Goal: Information Seeking & Learning: Check status

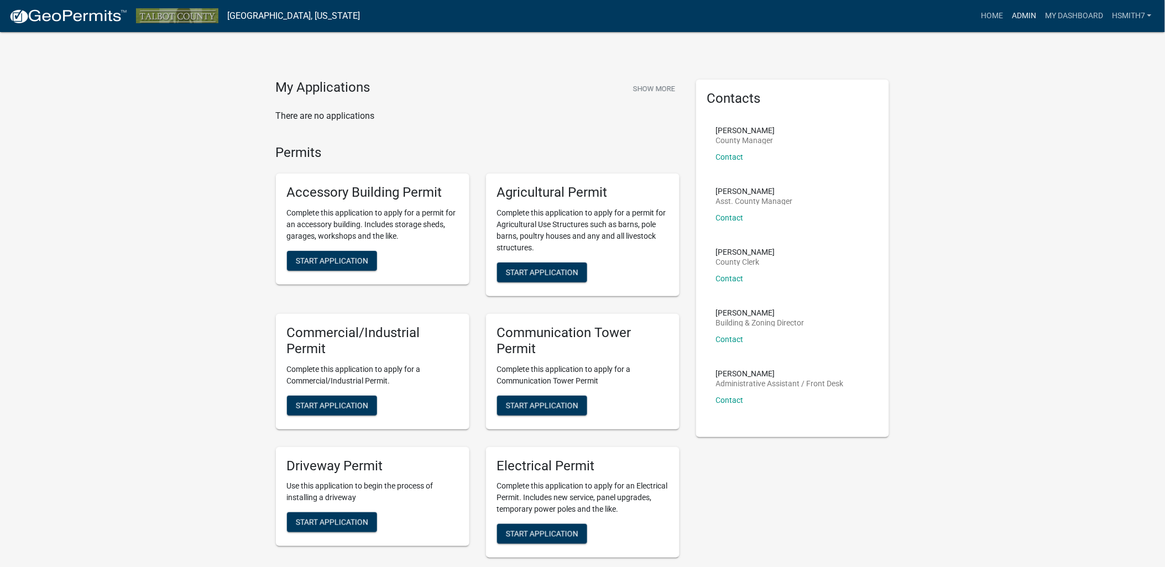
click at [1020, 10] on link "Admin" at bounding box center [1023, 16] width 33 height 21
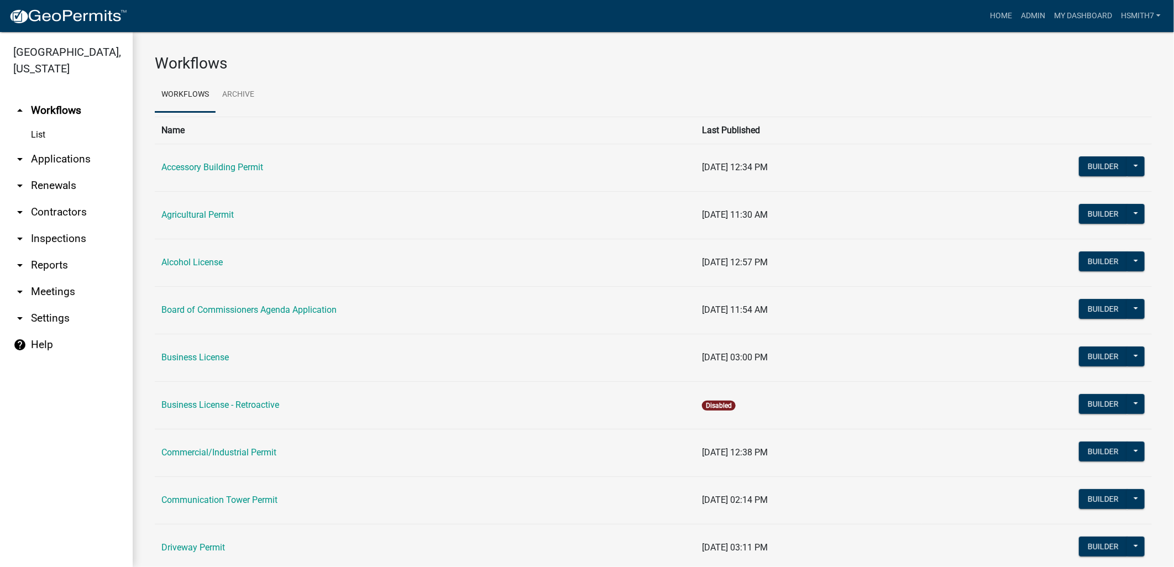
click at [59, 160] on link "arrow_drop_down Applications" at bounding box center [66, 159] width 133 height 27
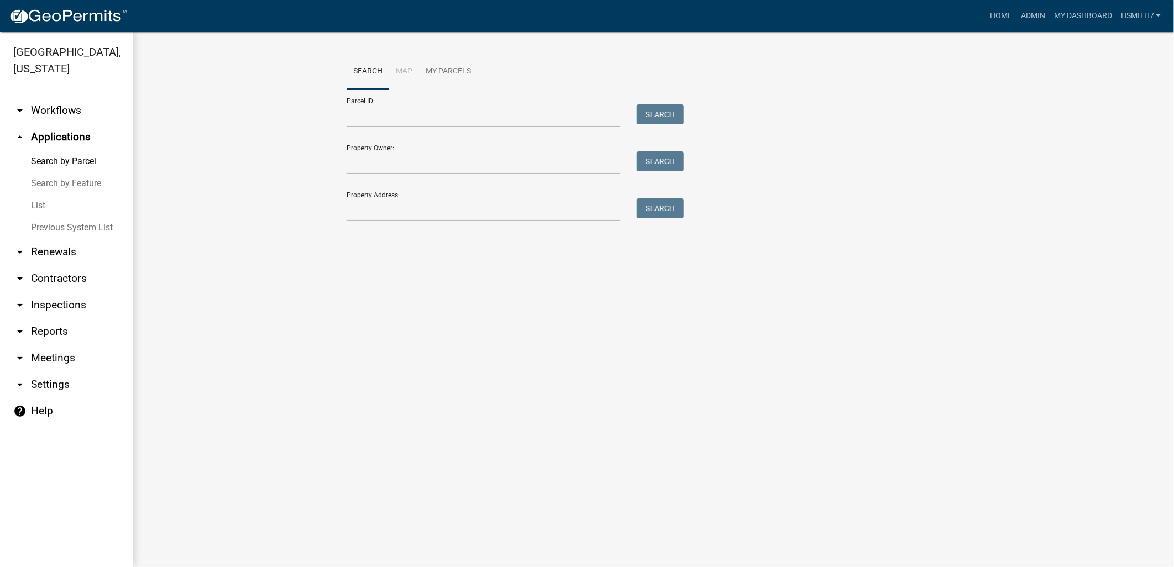
click at [27, 205] on link "List" at bounding box center [66, 206] width 133 height 22
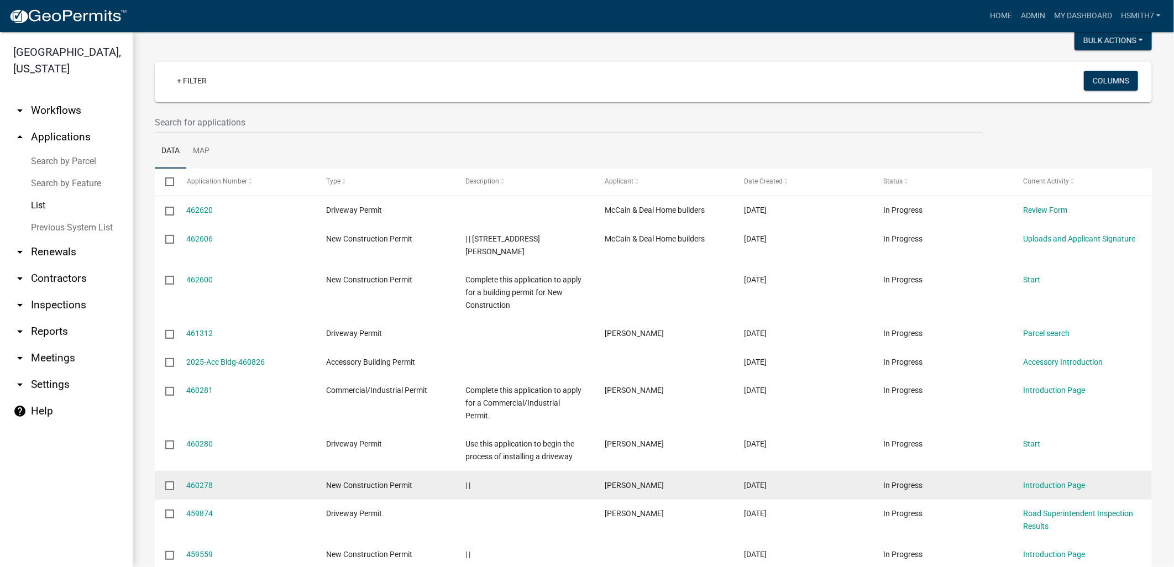
scroll to position [123, 0]
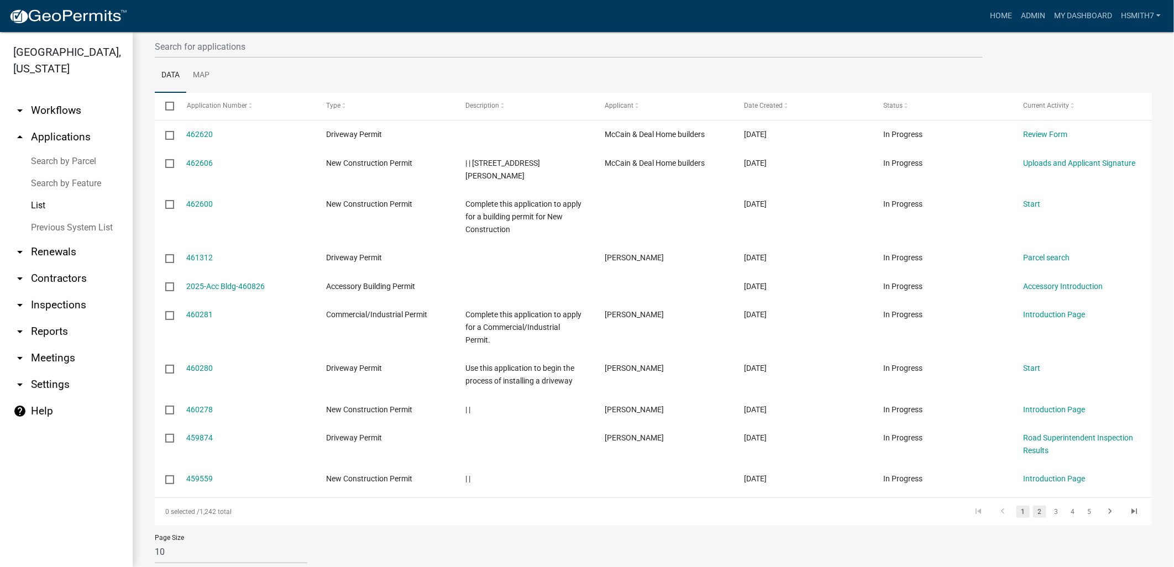
click at [1033, 506] on link "2" at bounding box center [1039, 512] width 13 height 12
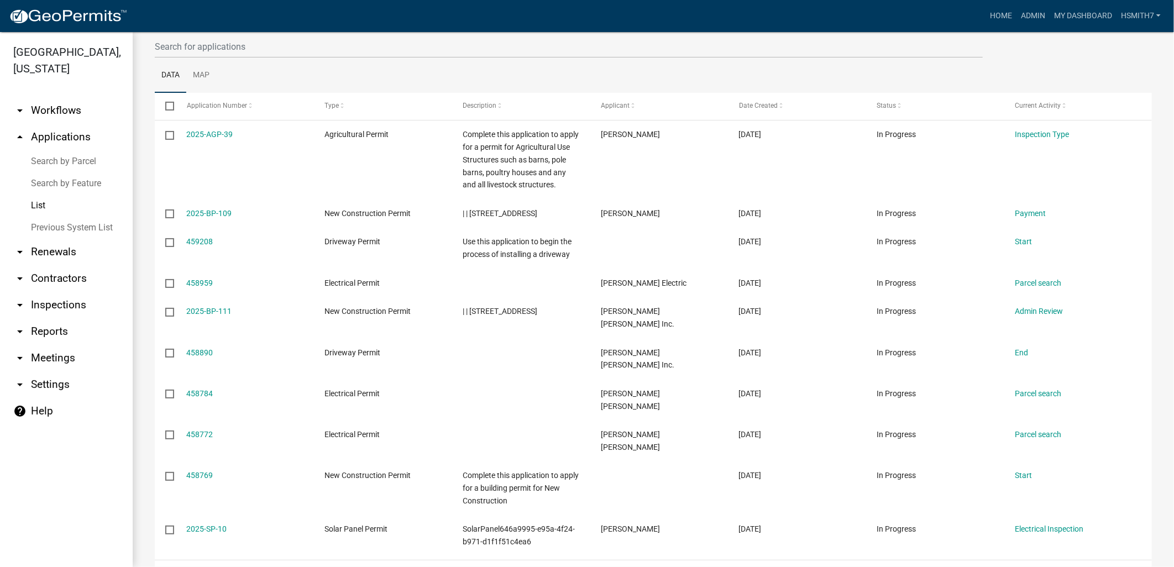
click at [1050, 567] on link "3" at bounding box center [1056, 574] width 13 height 12
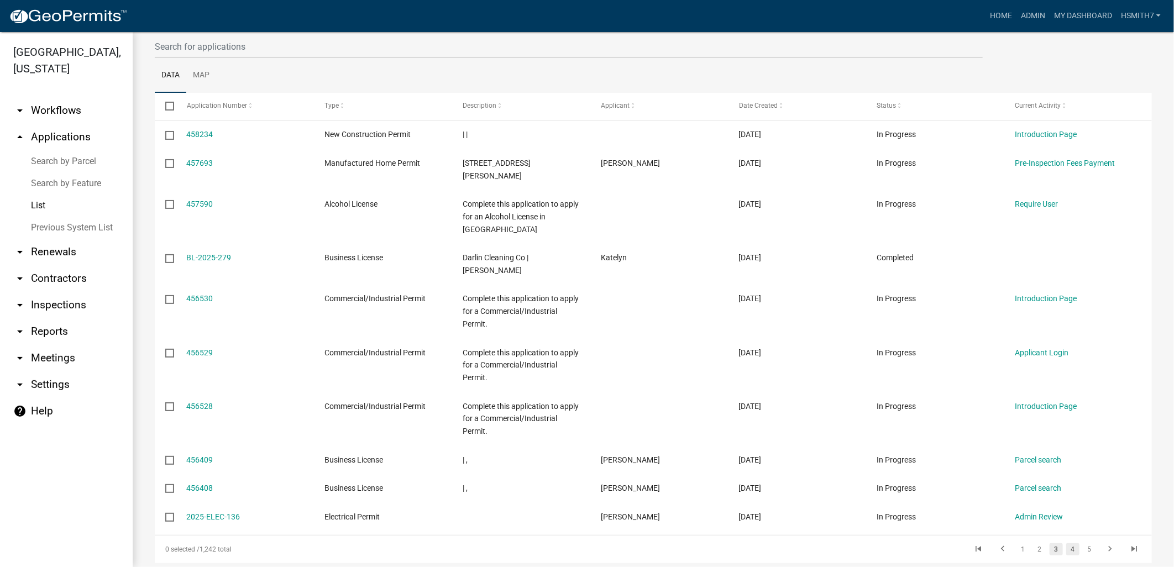
click at [1067, 543] on link "4" at bounding box center [1073, 549] width 13 height 12
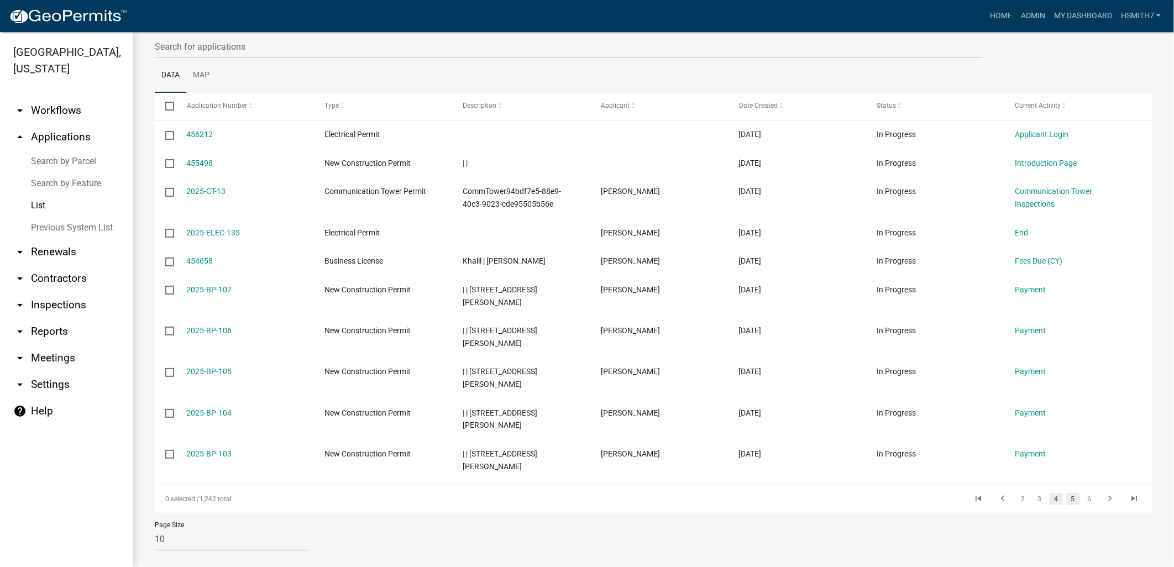
click at [1067, 500] on link "5" at bounding box center [1073, 499] width 13 height 12
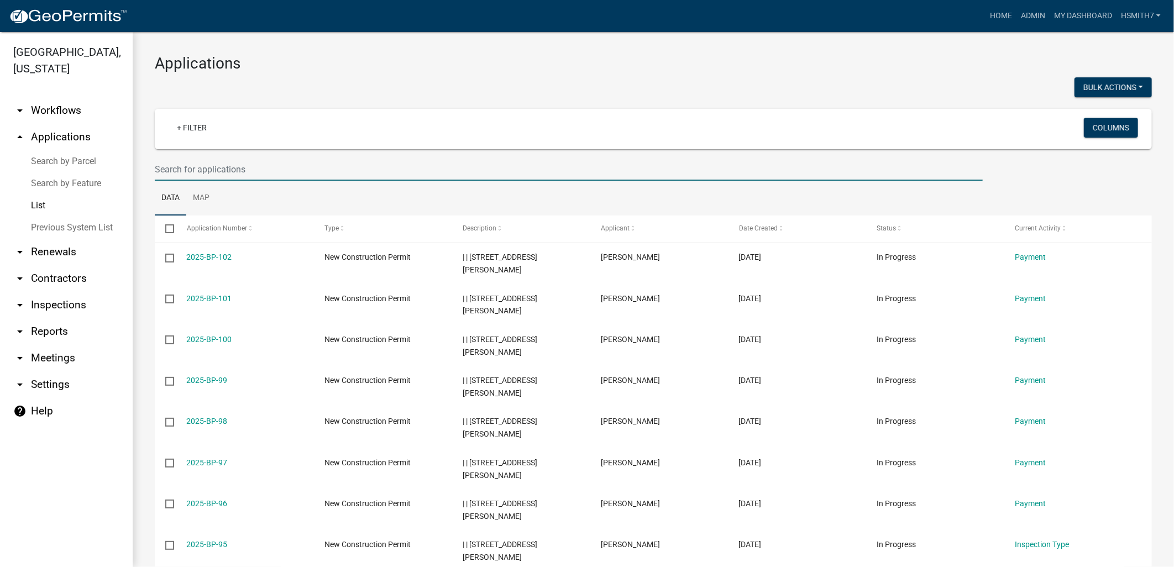
click at [313, 172] on input "text" at bounding box center [569, 169] width 828 height 23
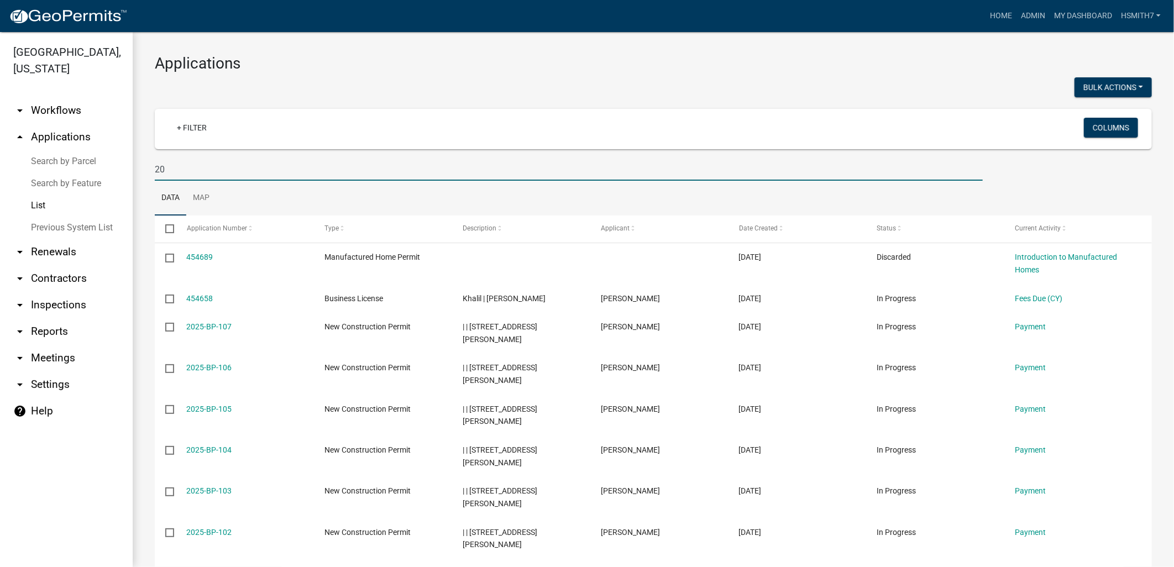
type input "2"
click at [192, 130] on link "+ Filter" at bounding box center [192, 128] width 48 height 20
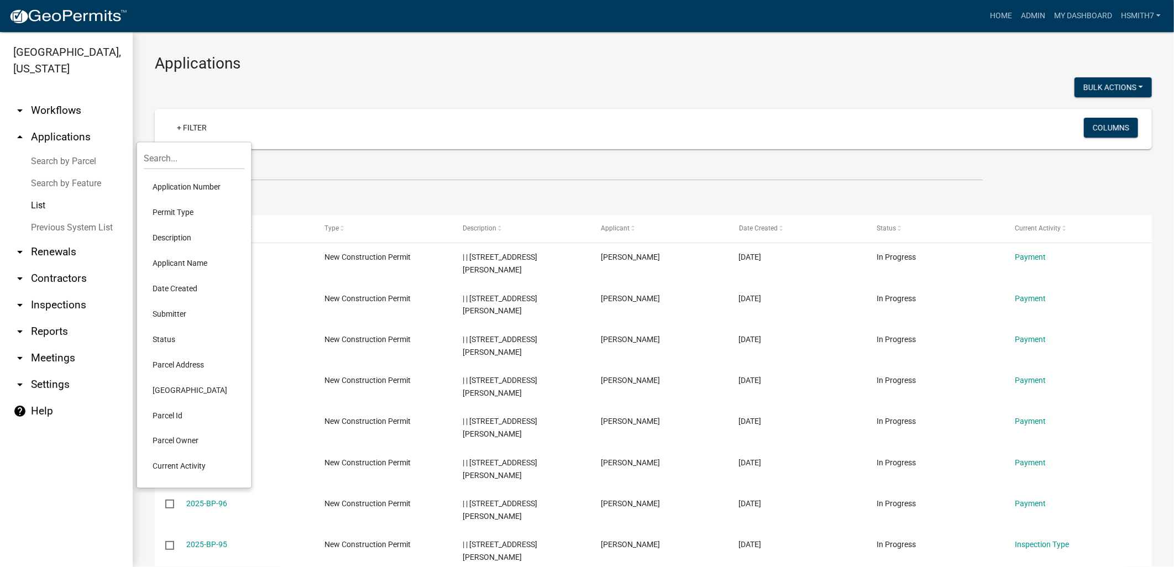
click at [175, 205] on li "Permit Type" at bounding box center [194, 212] width 101 height 25
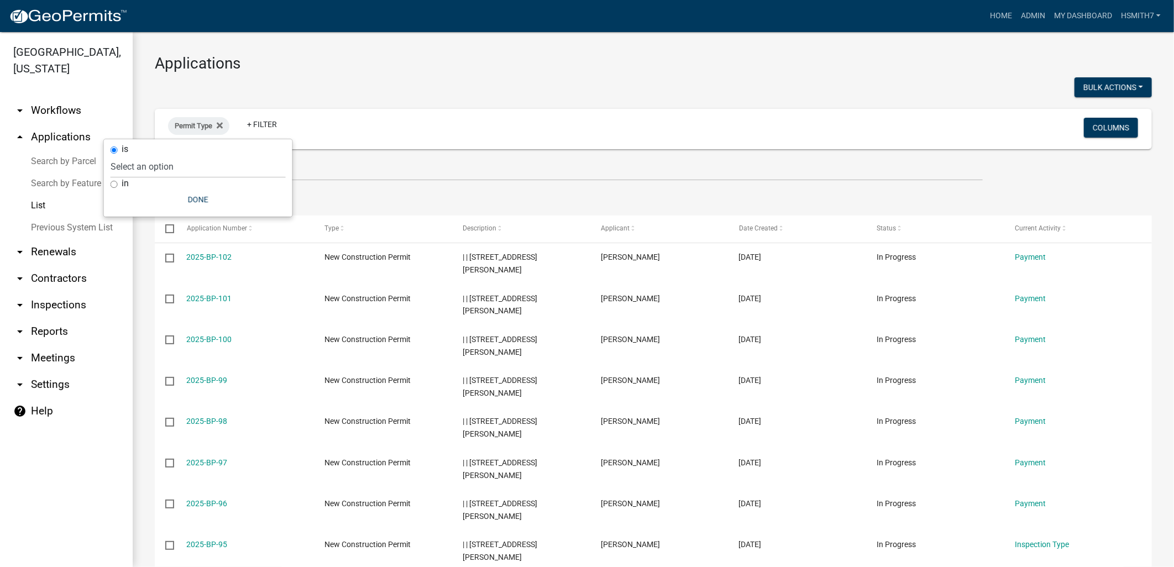
click at [128, 180] on label "in" at bounding box center [125, 183] width 7 height 9
click at [118, 181] on input "in" at bounding box center [114, 184] width 7 height 7
radio input "true"
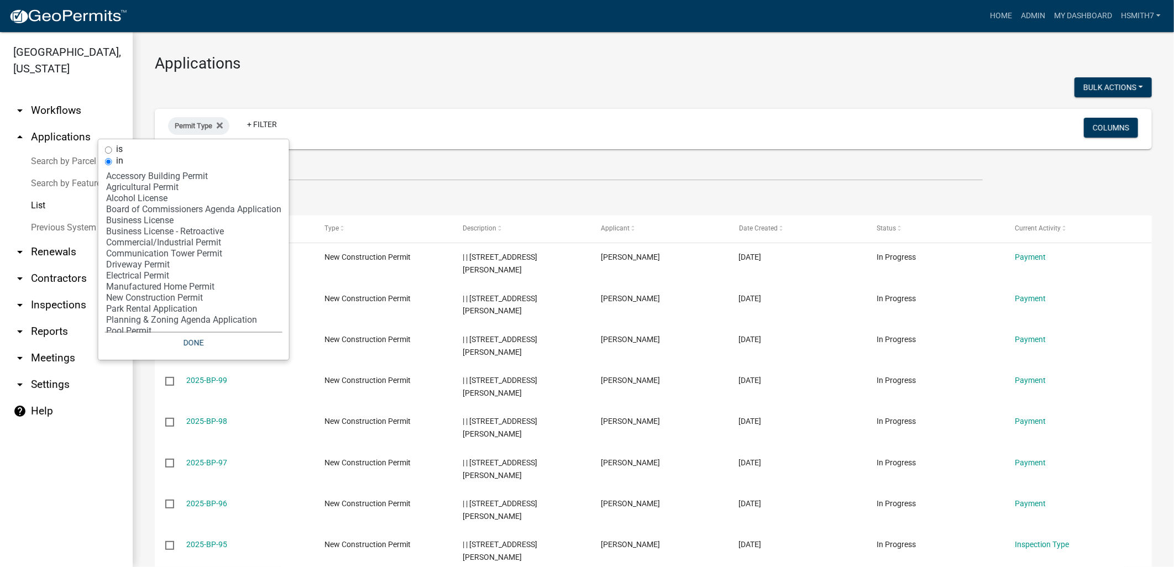
select select "9: '60ae78d1-16ed-4e4f-872e-38be42fbcfcc'"
click at [170, 266] on option "Driveway Permit" at bounding box center [193, 264] width 177 height 11
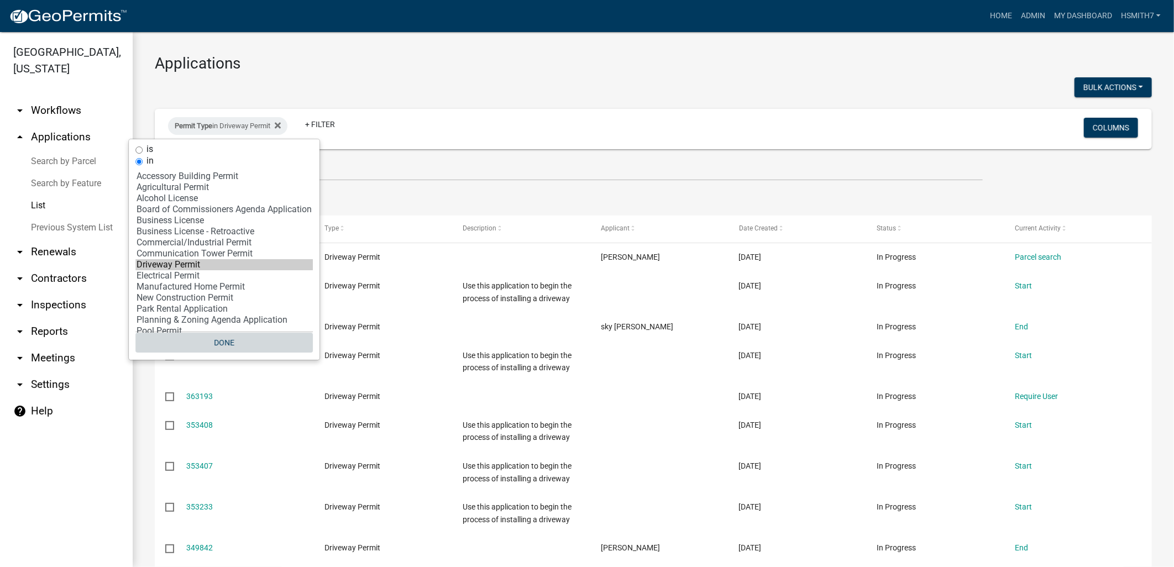
click at [219, 340] on button "Done" at bounding box center [223, 343] width 177 height 20
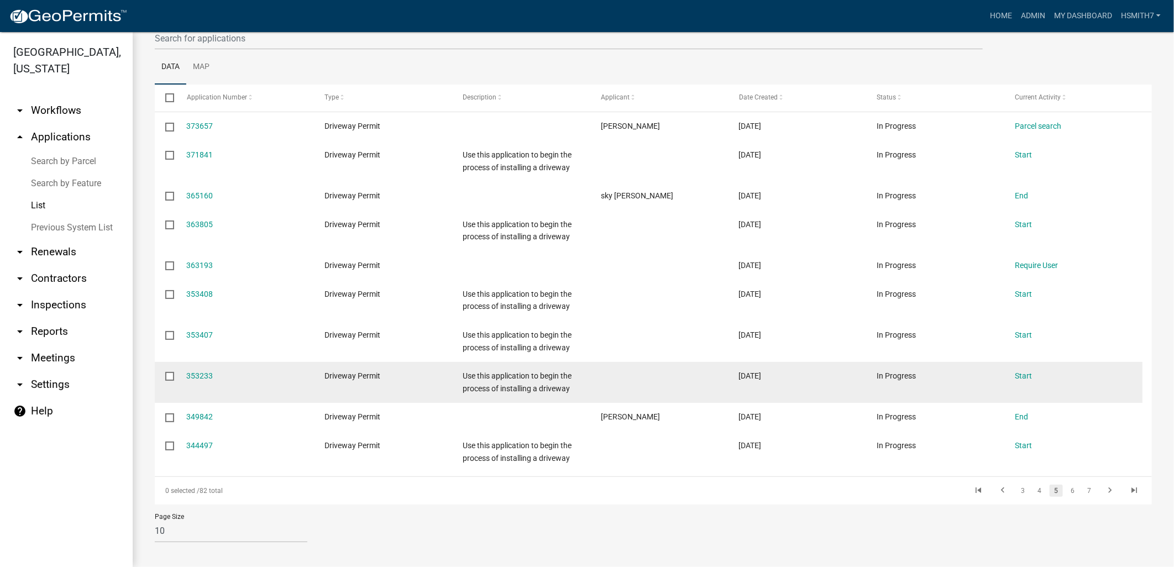
scroll to position [137, 0]
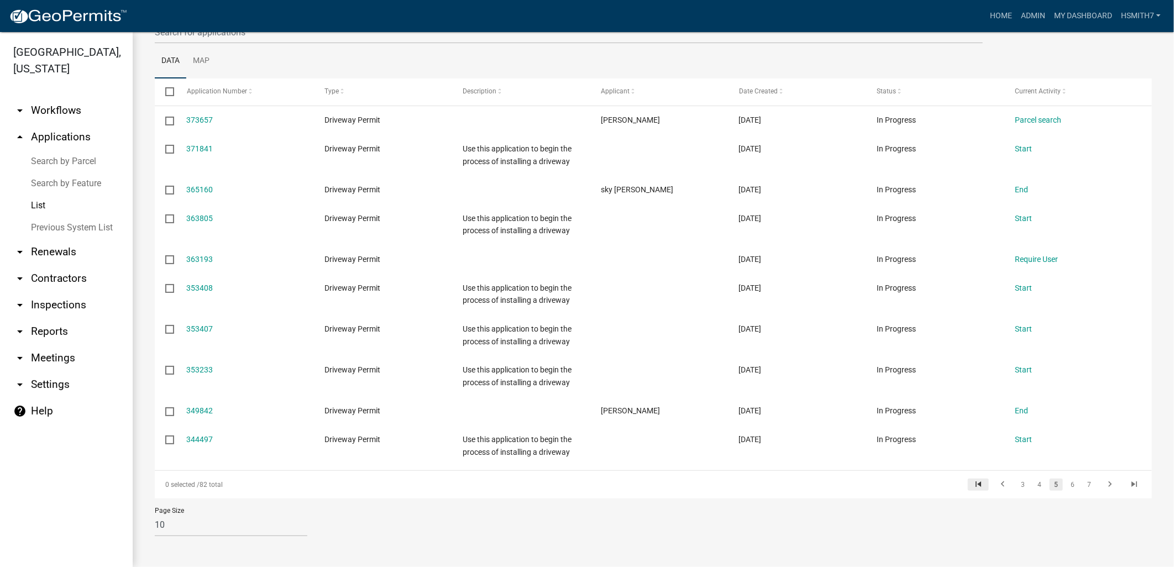
click at [972, 482] on icon "go to first page" at bounding box center [978, 485] width 14 height 13
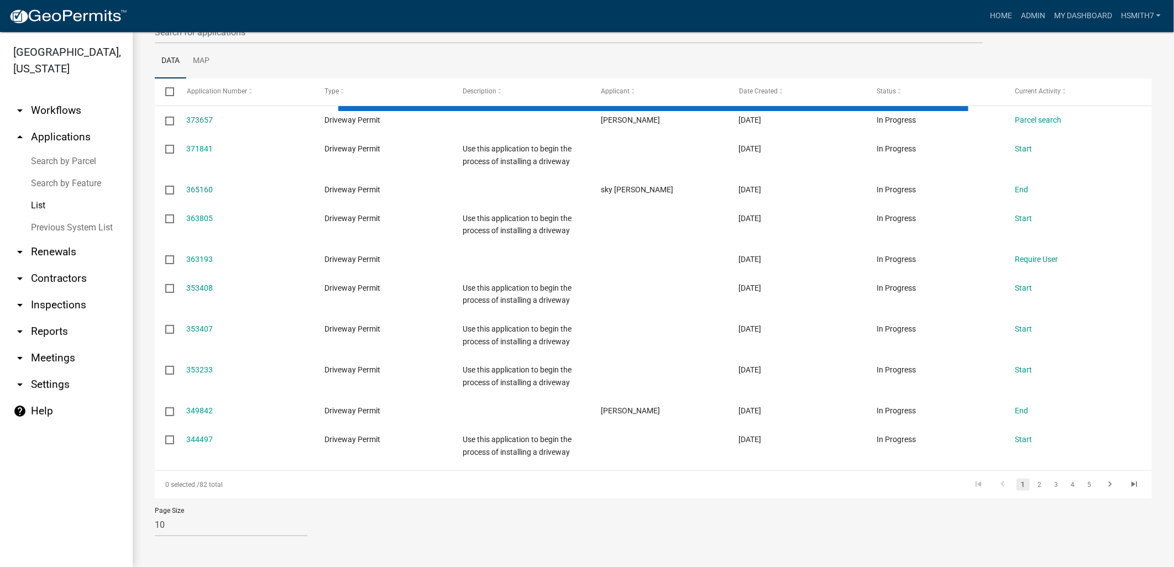
scroll to position [125, 0]
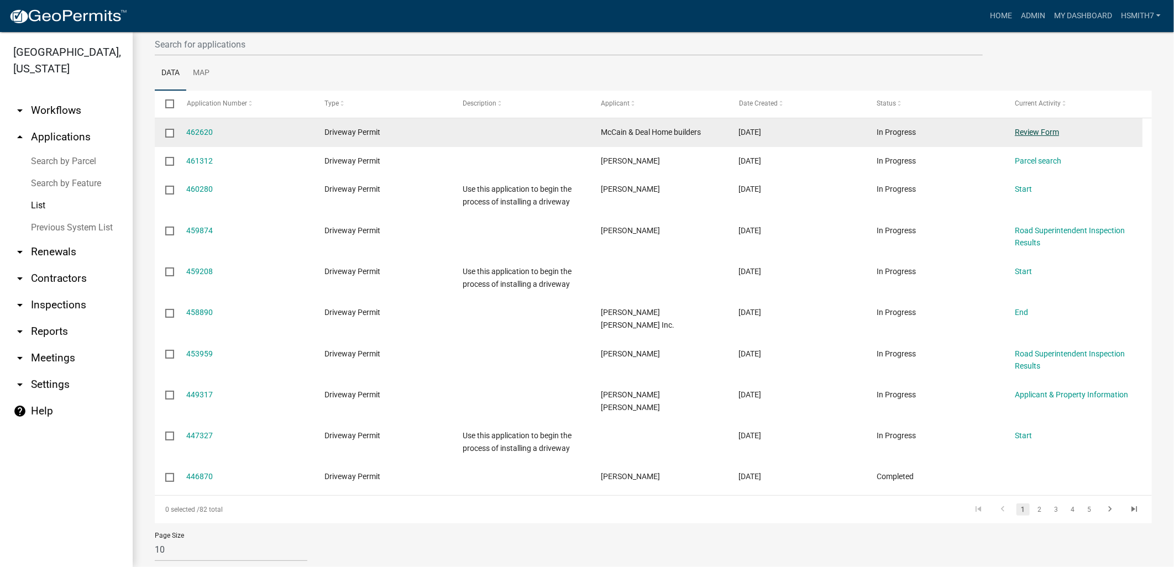
click at [1059, 130] on link "Review Form" at bounding box center [1037, 132] width 44 height 9
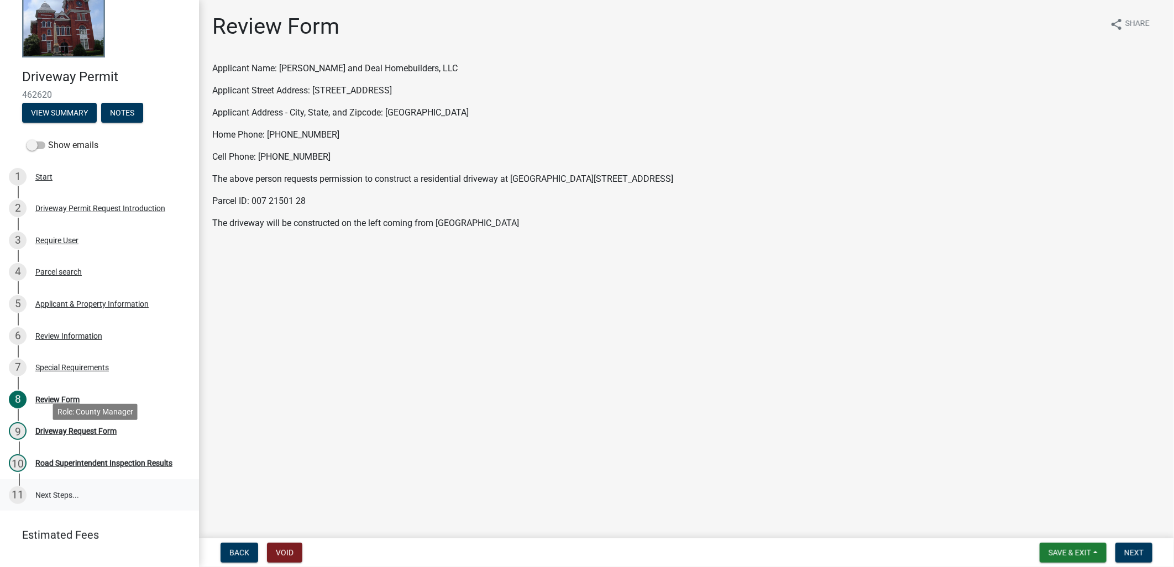
scroll to position [58, 0]
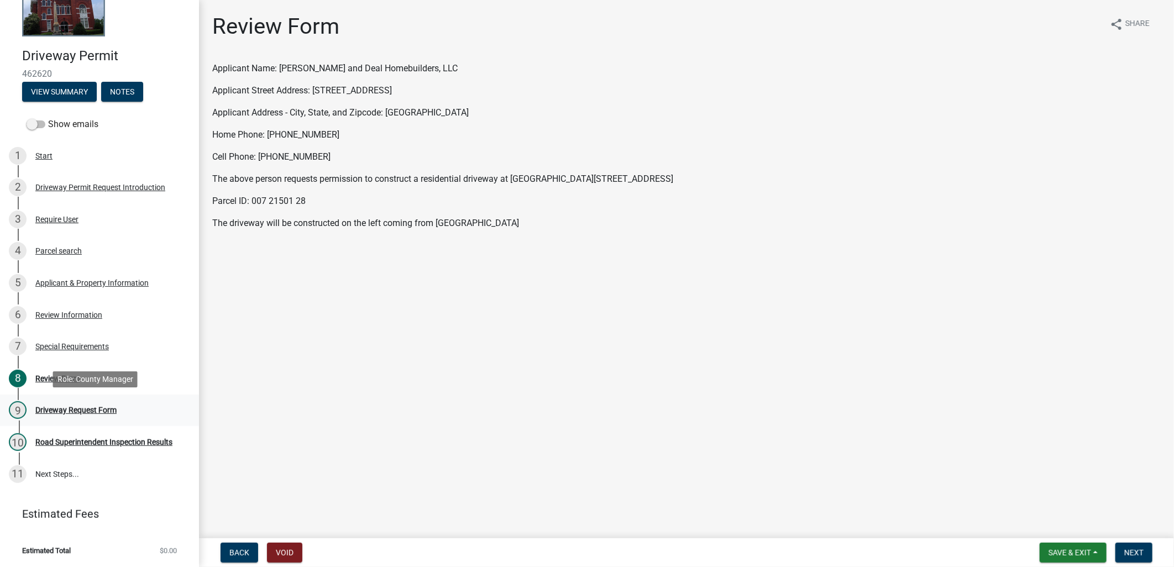
click at [107, 401] on div "9 Driveway Request Form" at bounding box center [95, 410] width 173 height 18
click at [1149, 546] on button "Next" at bounding box center [1134, 553] width 37 height 20
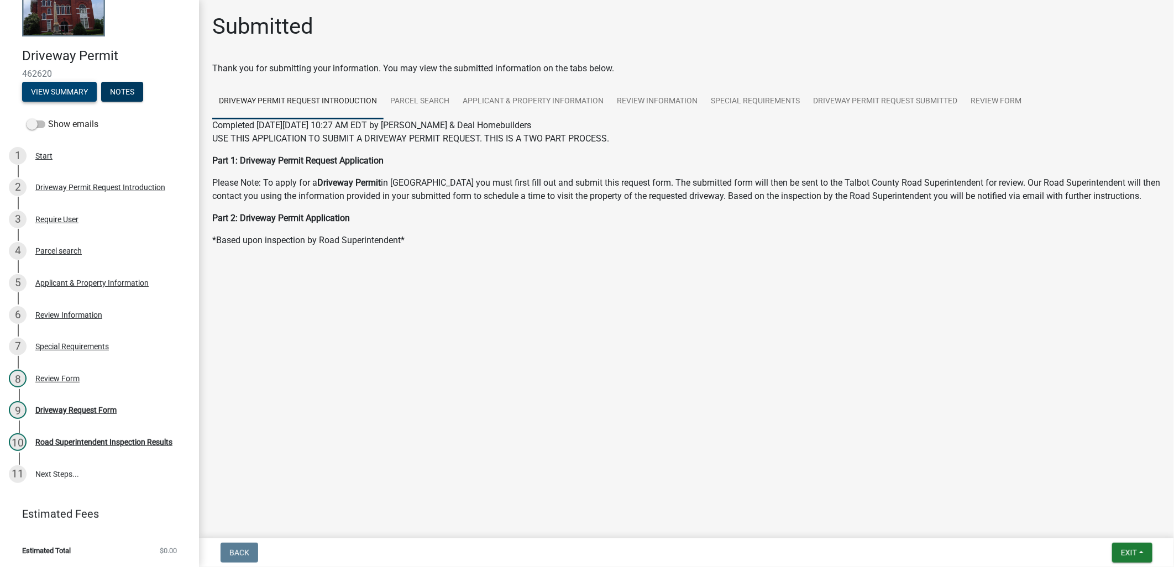
click at [71, 91] on button "View Summary" at bounding box center [59, 92] width 75 height 20
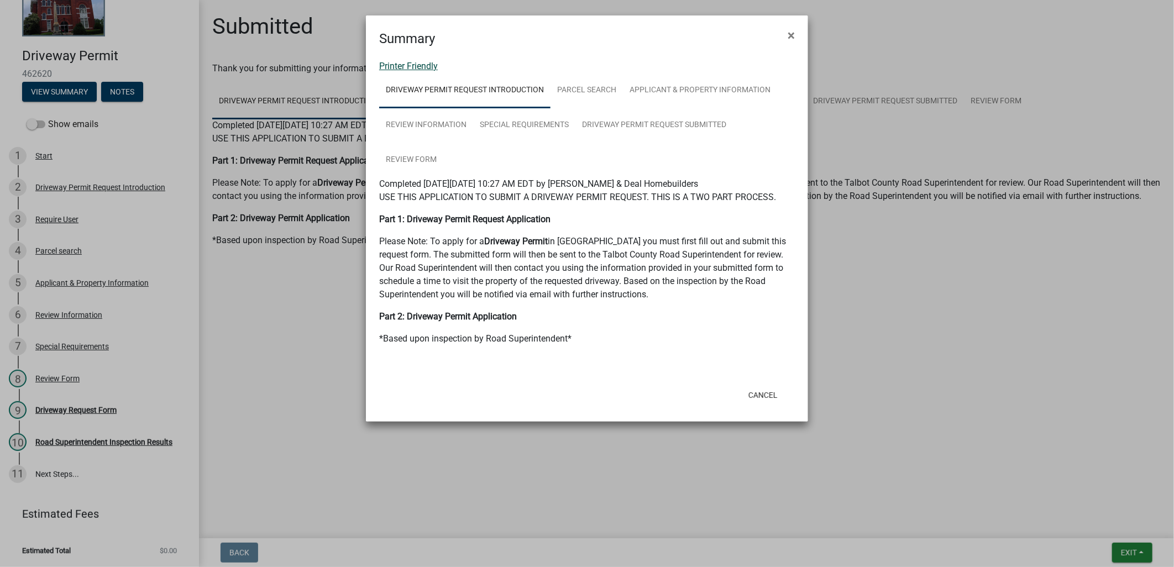
click at [425, 63] on link "Printer Friendly" at bounding box center [408, 66] width 59 height 11
click at [792, 33] on span "×" at bounding box center [791, 35] width 7 height 15
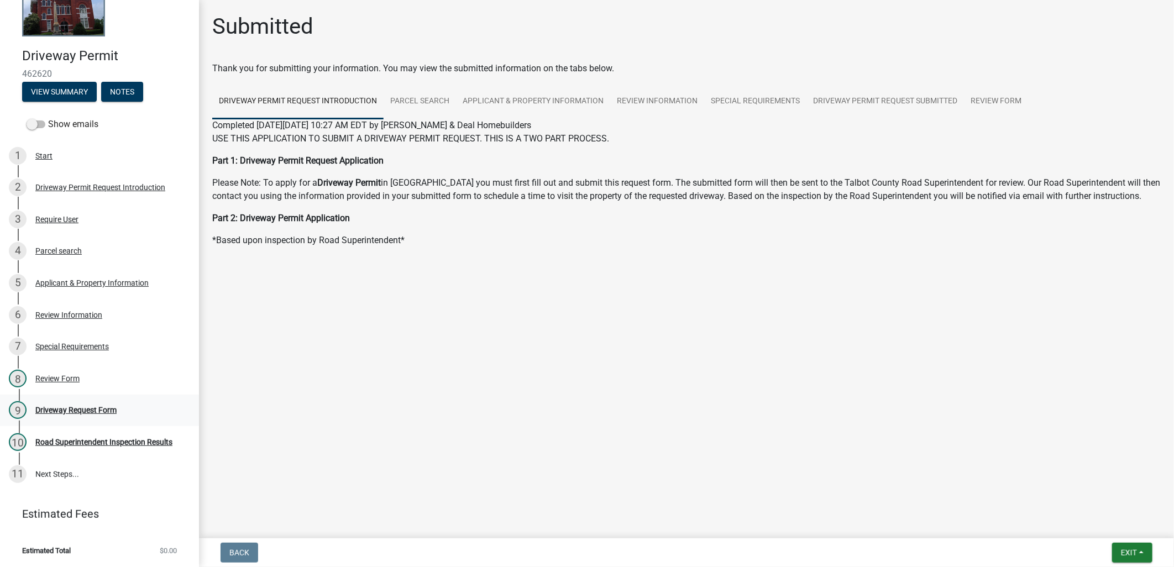
click at [103, 406] on div "Driveway Request Form" at bounding box center [75, 410] width 81 height 8
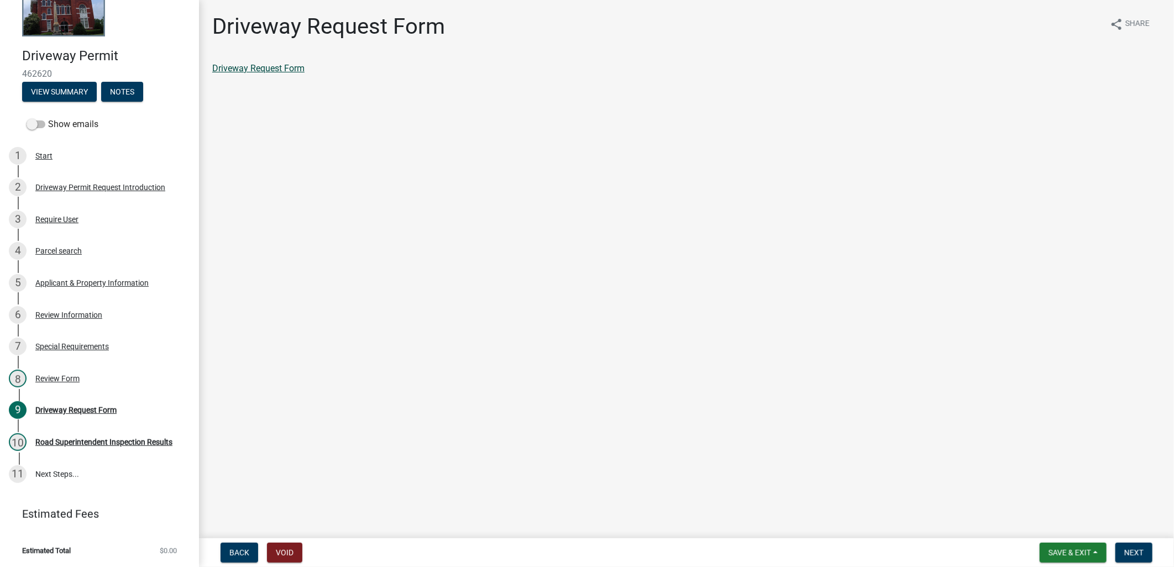
click at [256, 68] on link "Driveway Request Form" at bounding box center [258, 68] width 92 height 11
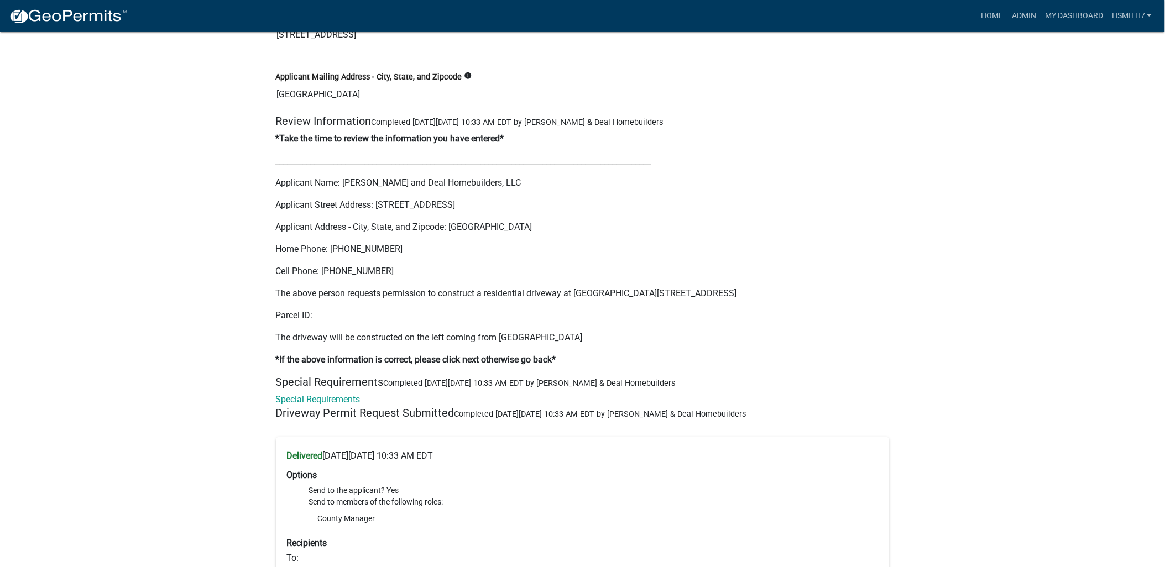
scroll to position [1535, 0]
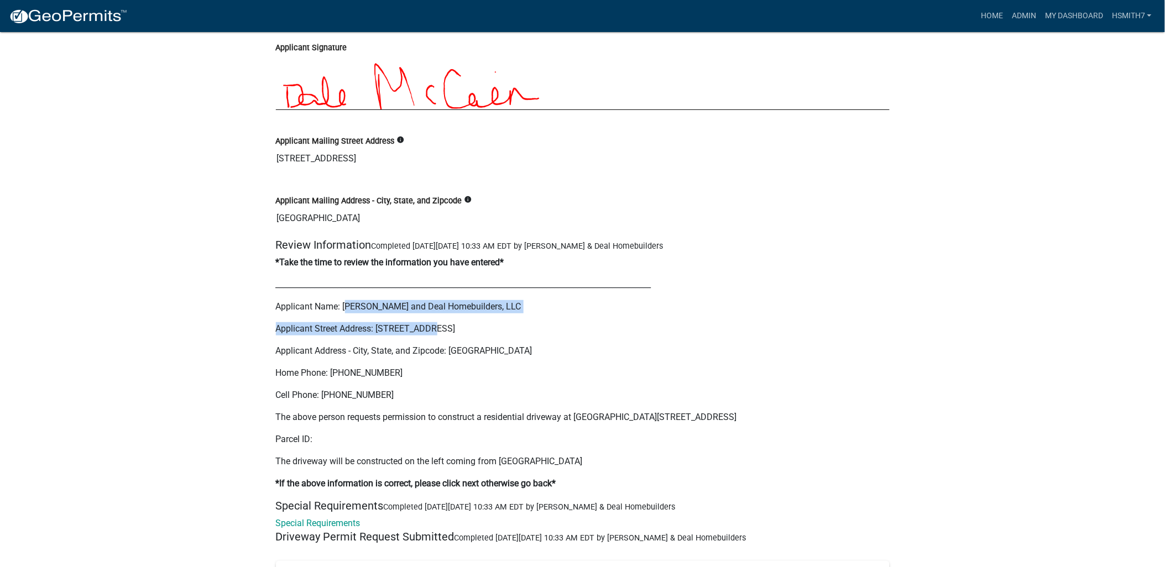
drag, startPoint x: 347, startPoint y: 309, endPoint x: 499, endPoint y: 314, distance: 152.1
click at [499, 314] on div "*Take the time to review the information you have entered* ____________________…" at bounding box center [583, 373] width 614 height 234
click at [346, 304] on p "Applicant Name: [PERSON_NAME] and Deal Homebuilders, LLC" at bounding box center [583, 306] width 614 height 13
drag, startPoint x: 341, startPoint y: 303, endPoint x: 487, endPoint y: 308, distance: 146.0
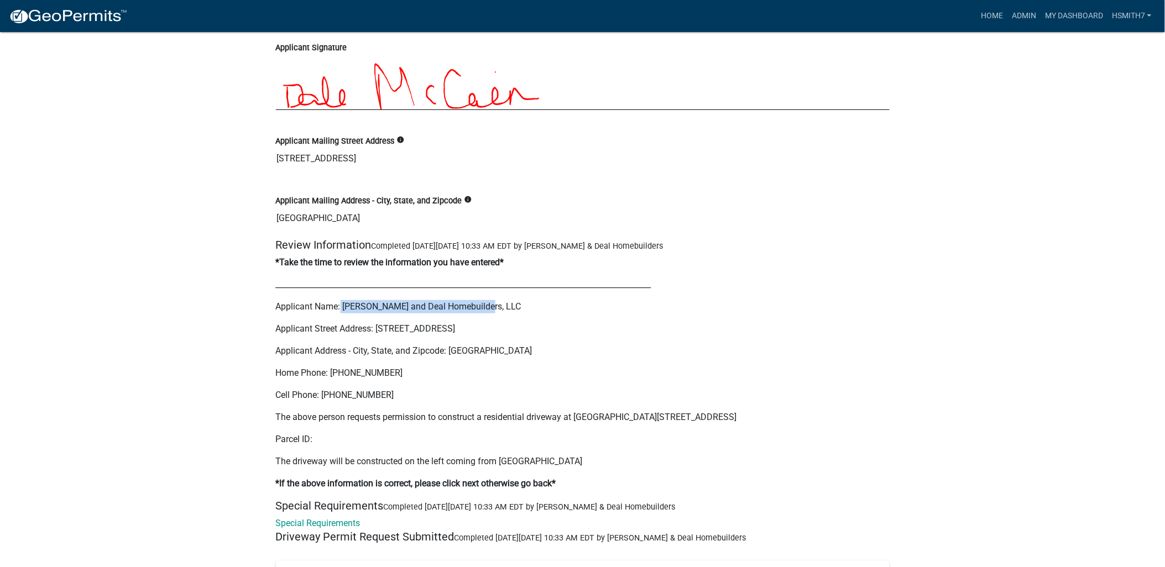
click at [487, 308] on p "Applicant Name: [PERSON_NAME] and Deal Homebuilders, LLC" at bounding box center [583, 306] width 614 height 13
click at [487, 309] on p "Applicant Name: [PERSON_NAME] and Deal Homebuilders, LLC" at bounding box center [583, 306] width 614 height 13
drag, startPoint x: 487, startPoint y: 309, endPoint x: 445, endPoint y: 306, distance: 42.1
click at [445, 306] on p "Applicant Name: [PERSON_NAME] and Deal Homebuilders, LLC" at bounding box center [583, 306] width 614 height 13
click at [339, 306] on p "Applicant Name: [PERSON_NAME] and Deal Homebuilders, LLC" at bounding box center [583, 306] width 614 height 13
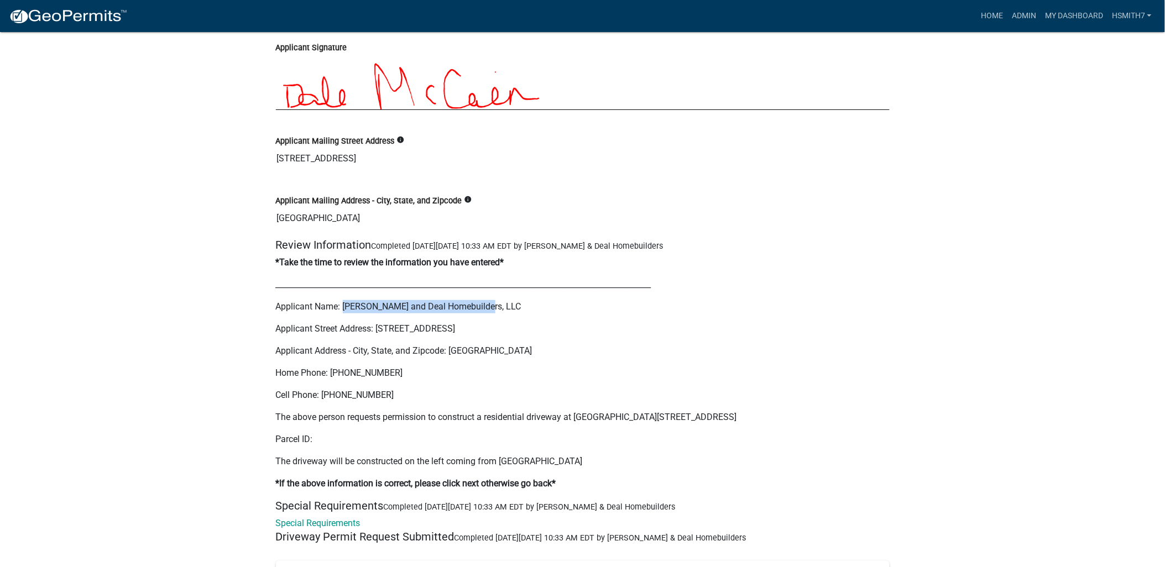
drag, startPoint x: 346, startPoint y: 306, endPoint x: 489, endPoint y: 313, distance: 143.4
click at [489, 313] on p "Applicant Name: [PERSON_NAME] and Deal Homebuilders, LLC" at bounding box center [583, 306] width 614 height 13
copy p "McCain and Deal Homebuilders, LLC"
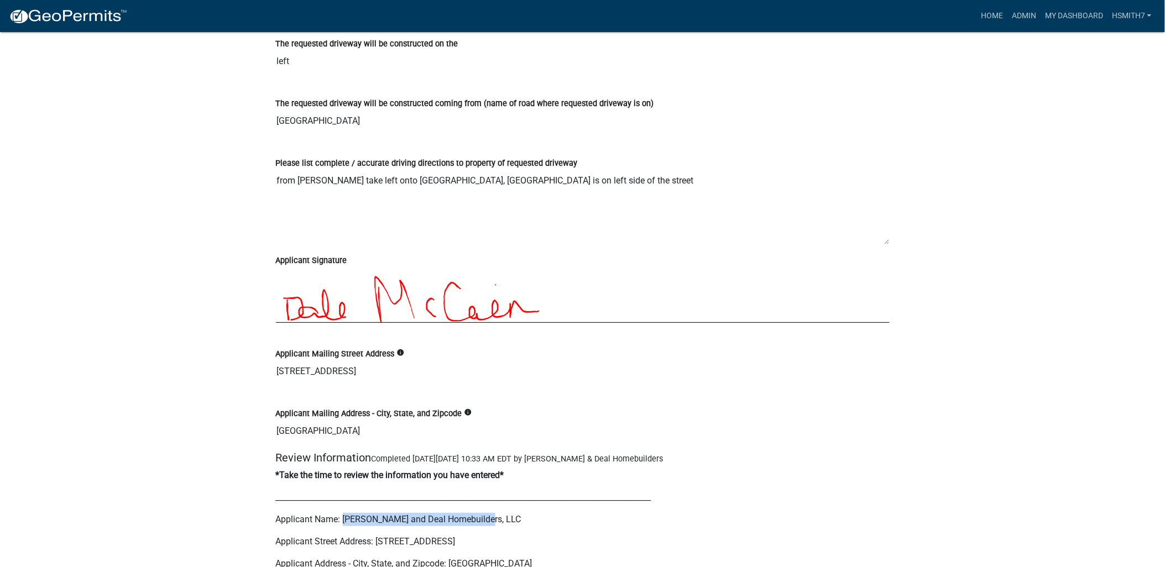
scroll to position [1659, 0]
